Goal: Task Accomplishment & Management: Use online tool/utility

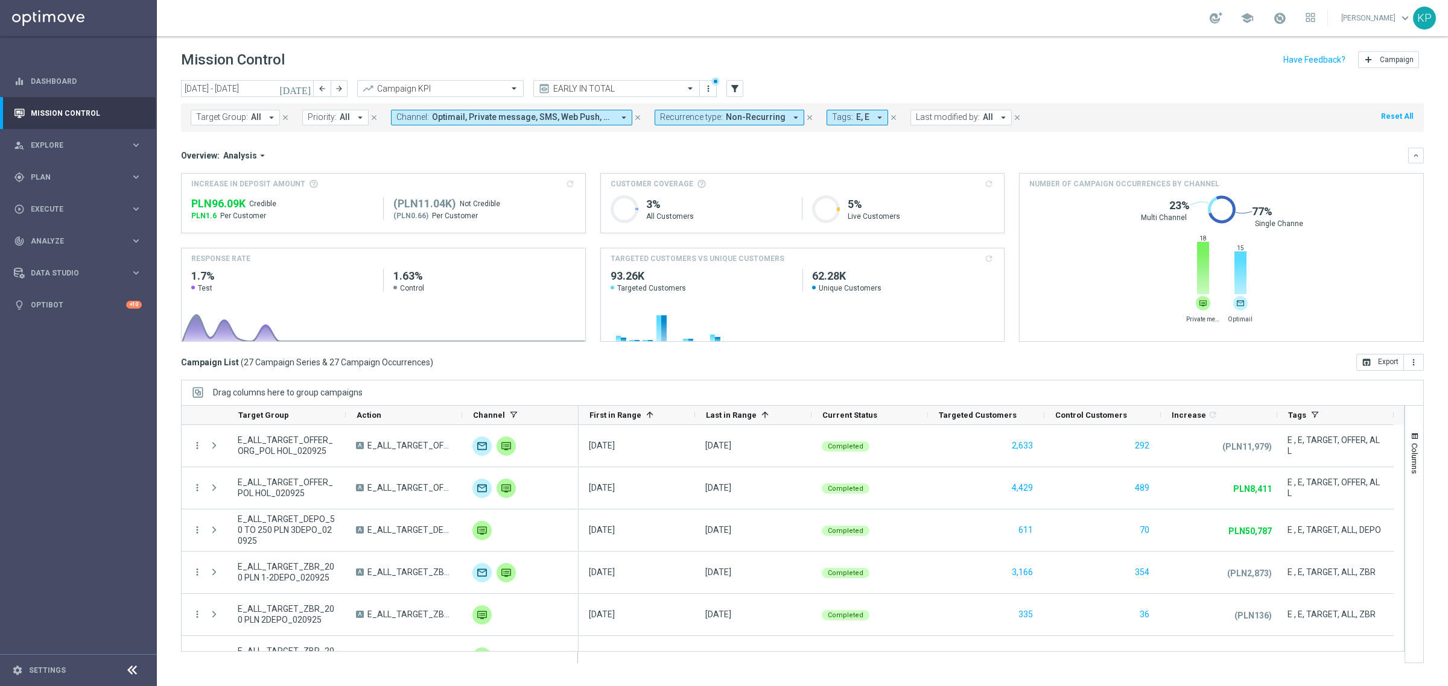
click at [951, 49] on div "Mission Control add Campaign" at bounding box center [802, 60] width 1243 height 24
click at [1084, 47] on header "Mission Control add Campaign" at bounding box center [802, 58] width 1291 height 44
